Goal: Transaction & Acquisition: Purchase product/service

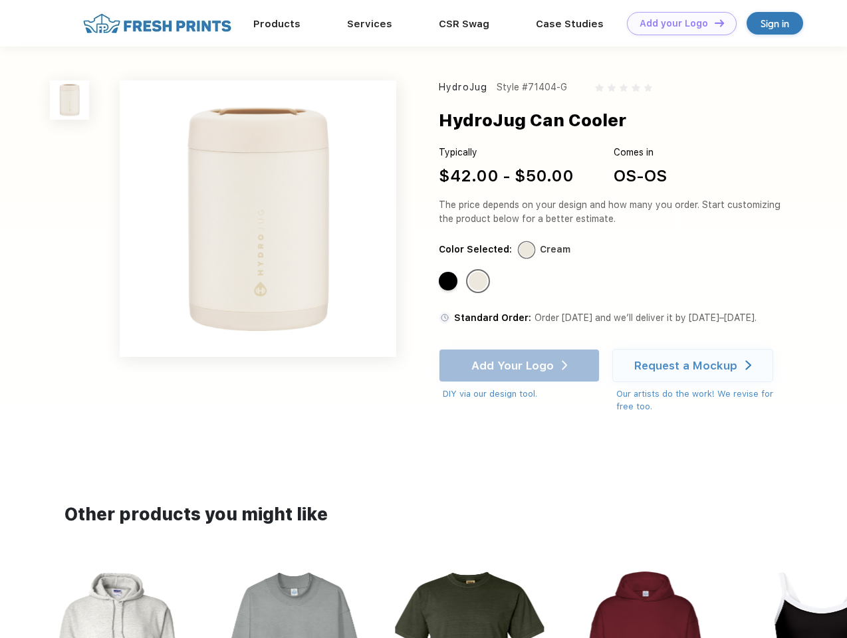
click at [676, 23] on link "Add your Logo Design Tool" at bounding box center [682, 23] width 110 height 23
click at [0, 0] on div "Design Tool" at bounding box center [0, 0] width 0 height 0
click at [713, 23] on link "Add your Logo Design Tool" at bounding box center [682, 23] width 110 height 23
click at [70, 100] on img at bounding box center [69, 99] width 39 height 39
click at [449, 282] on div "Standard Color" at bounding box center [448, 281] width 19 height 19
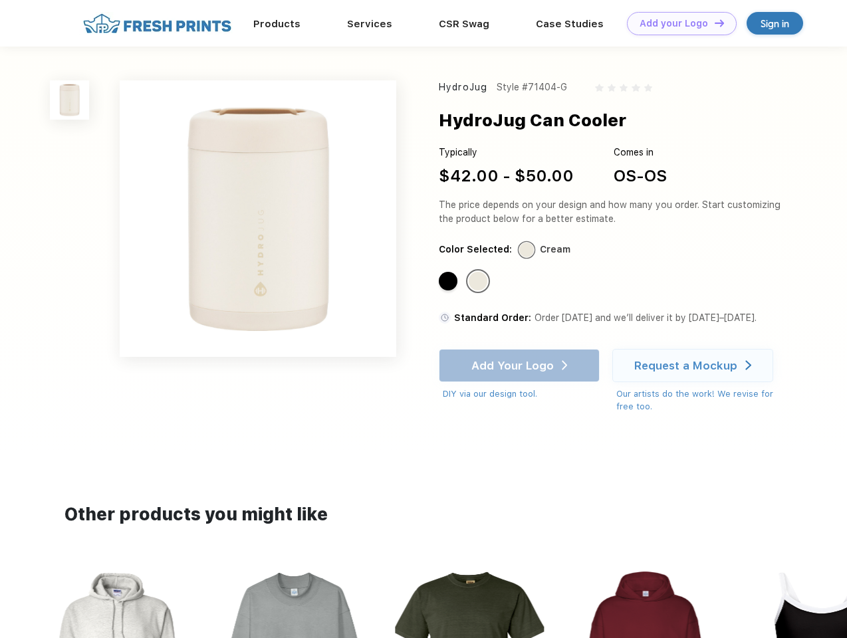
click at [479, 282] on div "Standard Color" at bounding box center [477, 281] width 19 height 19
click at [520, 365] on div "Add Your Logo DIY via our design tool. Ah shoot! This product isn't up in our d…" at bounding box center [519, 375] width 161 height 52
click at [694, 365] on div "Request a Mockup" at bounding box center [685, 365] width 103 height 13
